Goal: Transaction & Acquisition: Purchase product/service

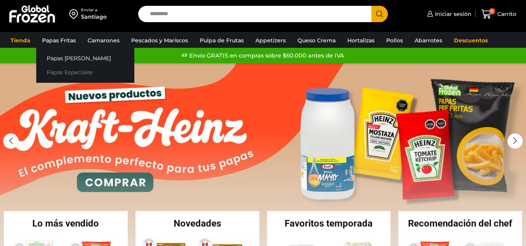
click at [58, 71] on link "Papas Especiales" at bounding box center [85, 72] width 98 height 14
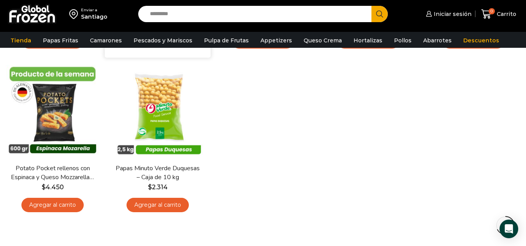
scroll to position [311, 0]
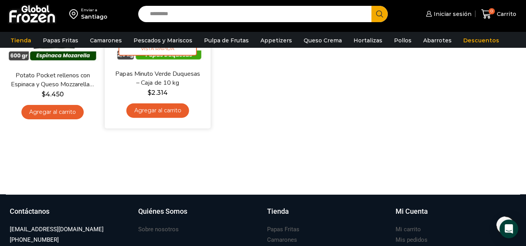
click at [172, 107] on link "Agregar al carrito" at bounding box center [158, 111] width 63 height 14
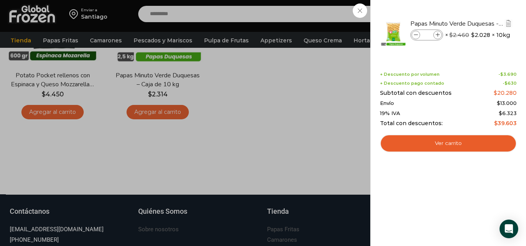
click at [439, 33] on icon at bounding box center [438, 35] width 4 height 4
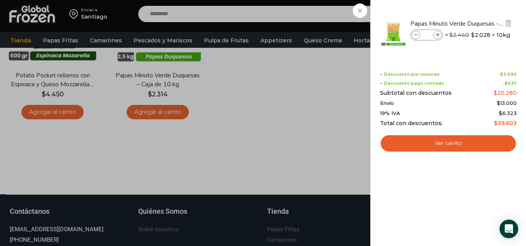
click at [439, 33] on icon at bounding box center [438, 35] width 4 height 4
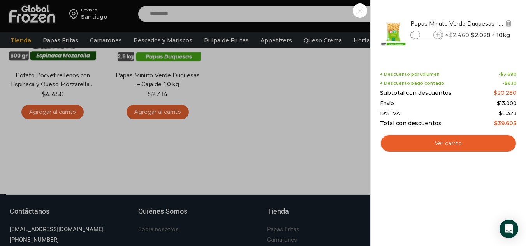
click at [439, 33] on icon at bounding box center [438, 35] width 4 height 4
type input "**"
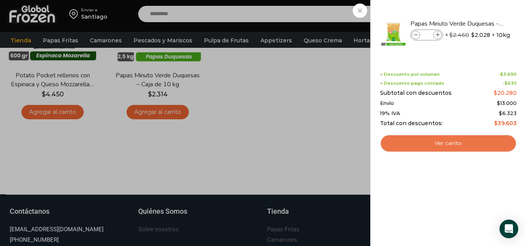
click at [422, 147] on link "Ver carrito" at bounding box center [448, 144] width 137 height 18
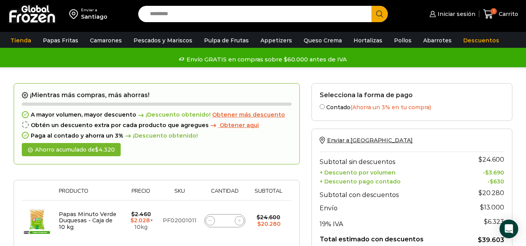
scroll to position [78, 0]
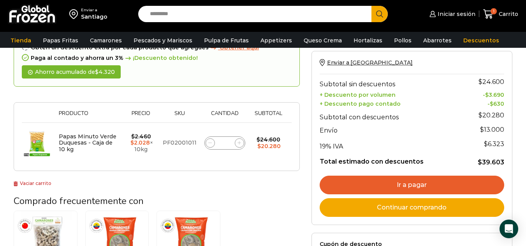
click at [408, 183] on link "Ir a pagar" at bounding box center [412, 185] width 185 height 19
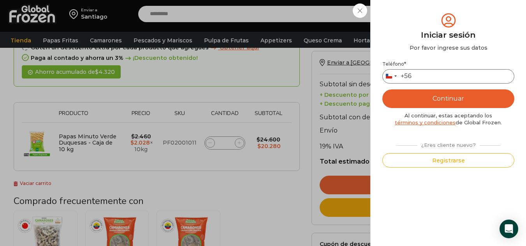
click at [429, 76] on input "Teléfono *" at bounding box center [448, 76] width 132 height 14
type input "*********"
click at [425, 104] on button "Continuar" at bounding box center [448, 99] width 132 height 19
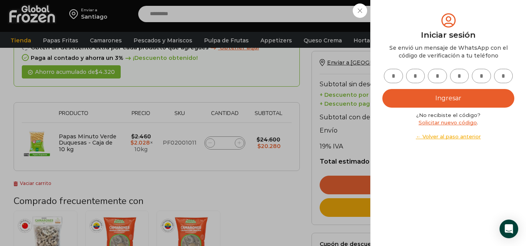
click at [397, 76] on input "text" at bounding box center [393, 76] width 19 height 14
click at [431, 91] on button "Ingresar" at bounding box center [448, 98] width 132 height 19
click at [390, 78] on input "text" at bounding box center [393, 76] width 19 height 14
click at [459, 146] on div "Mi cuenta Login Register Iniciar sesión Por favor ingrese sus datos Iniciar ses…" at bounding box center [448, 123] width 132 height 223
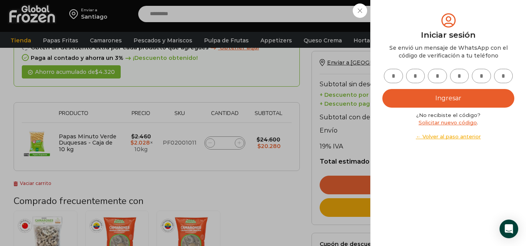
click at [427, 7] on div "Iniciar sesión Mi cuenta Login Register Iniciar sesión Por favor ingrese sus da…" at bounding box center [450, 14] width 47 height 16
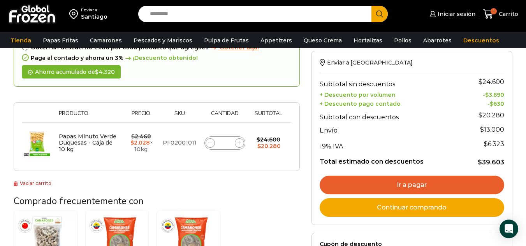
click at [362, 9] on div "Enviar a Santiago Search input Search Iniciar sesión *" at bounding box center [263, 14] width 522 height 28
click at [424, 188] on link "Ir a pagar" at bounding box center [412, 185] width 185 height 19
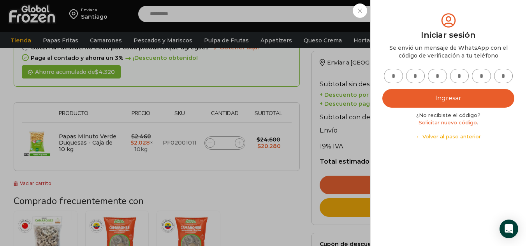
click at [399, 74] on input "text" at bounding box center [393, 76] width 19 height 14
click at [450, 124] on link "Solicitar nuevo código" at bounding box center [447, 123] width 58 height 6
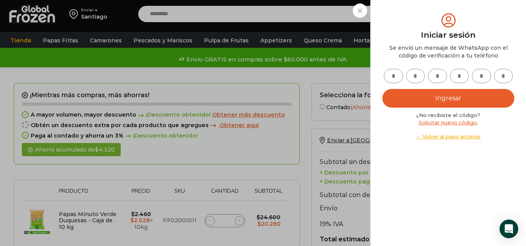
click at [393, 80] on input "text" at bounding box center [393, 76] width 19 height 14
type input "*"
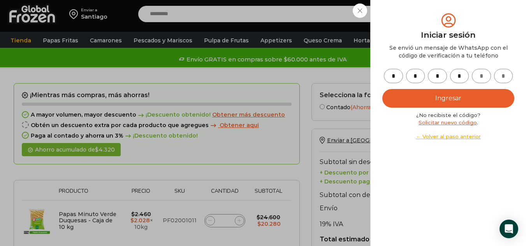
type input "*"
click at [437, 101] on button "Ingresar" at bounding box center [448, 98] width 132 height 19
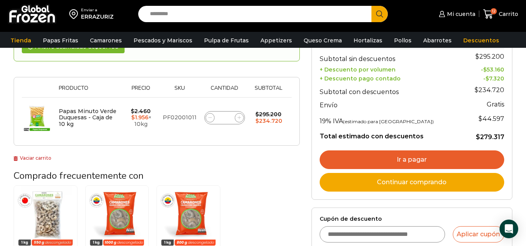
scroll to position [117, 0]
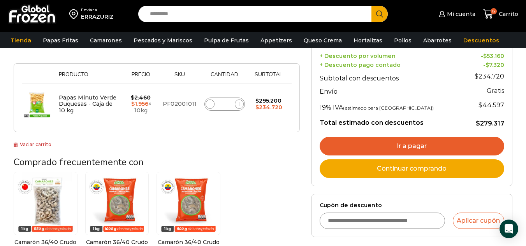
click at [370, 146] on link "Ir a pagar" at bounding box center [412, 146] width 185 height 19
click at [415, 145] on link "Ir a pagar" at bounding box center [412, 146] width 185 height 19
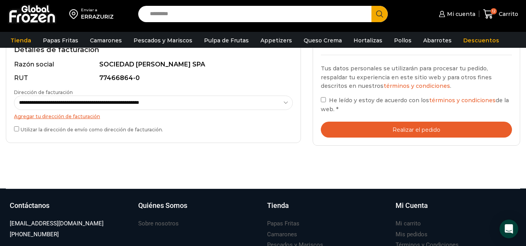
scroll to position [234, 0]
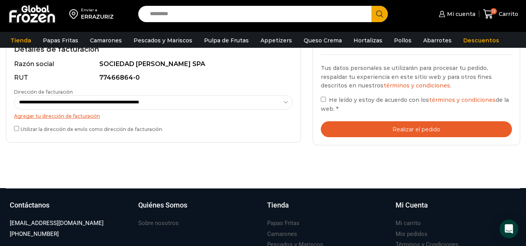
click at [396, 125] on button "Realizar el pedido" at bounding box center [416, 129] width 191 height 16
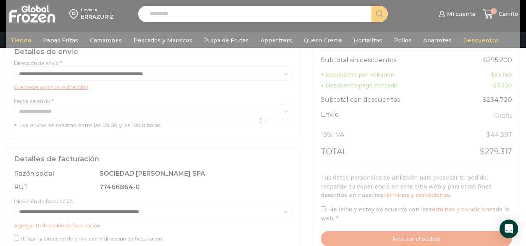
scroll to position [195, 0]
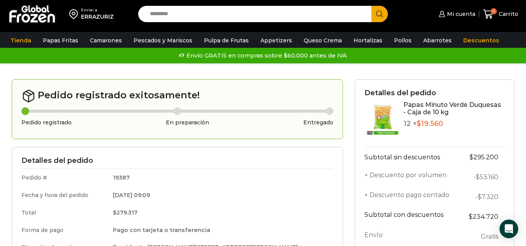
click at [155, 14] on input "Search input" at bounding box center [256, 14] width 221 height 16
type input "*****"
click at [371, 6] on button "Search" at bounding box center [379, 14] width 16 height 16
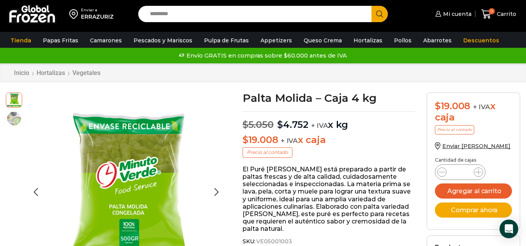
click at [17, 121] on img at bounding box center [14, 119] width 16 height 16
